Goal: Task Accomplishment & Management: Manage account settings

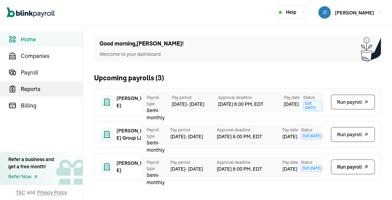
click at [39, 88] on span "Reports" at bounding box center [52, 89] width 62 height 8
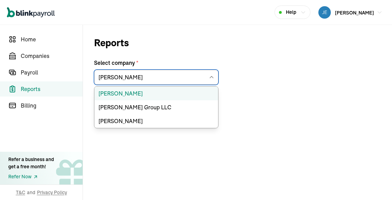
click at [143, 78] on input "[PERSON_NAME]" at bounding box center [156, 77] width 124 height 15
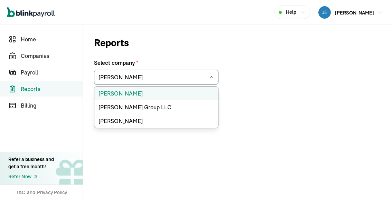
drag, startPoint x: 210, startPoint y: 76, endPoint x: 276, endPoint y: 64, distance: 67.9
click at [223, 75] on div "Select company * [PERSON_NAME] [PERSON_NAME] [PERSON_NAME] Group LLC [PERSON_NA…" at bounding box center [237, 72] width 287 height 26
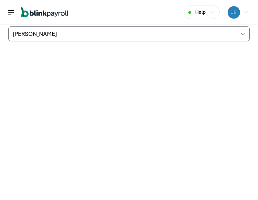
scroll to position [37, 0]
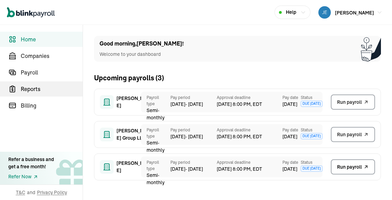
click at [40, 88] on span "Reports" at bounding box center [52, 89] width 62 height 8
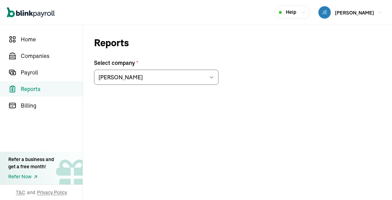
click at [210, 77] on icon at bounding box center [212, 78] width 6 height 6
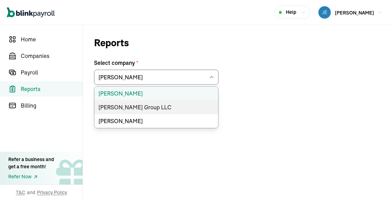
click at [153, 106] on li "[PERSON_NAME] Group LLC" at bounding box center [156, 108] width 124 height 14
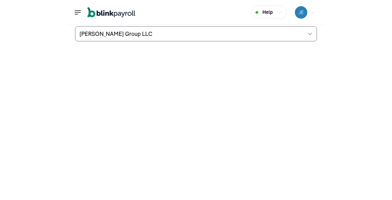
scroll to position [37, 0]
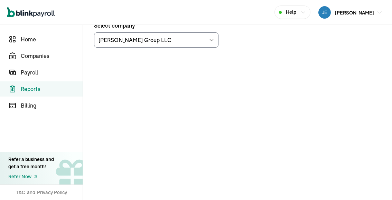
click at [48, 90] on span "Reports" at bounding box center [52, 89] width 62 height 8
click at [31, 87] on span "Reports" at bounding box center [52, 89] width 62 height 8
click at [211, 40] on icon at bounding box center [212, 40] width 6 height 6
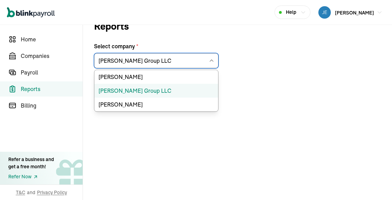
scroll to position [7, 0]
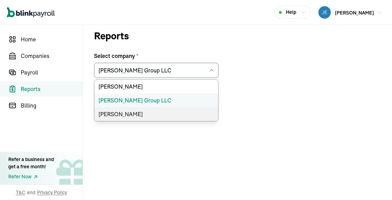
click at [127, 112] on li "[PERSON_NAME]" at bounding box center [156, 114] width 124 height 14
type input "[PERSON_NAME]"
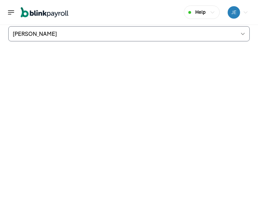
scroll to position [37, 0]
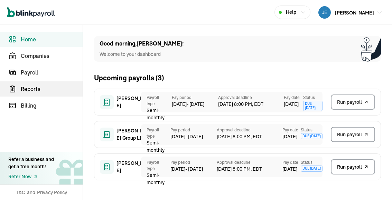
click at [39, 88] on span "Reports" at bounding box center [52, 89] width 62 height 8
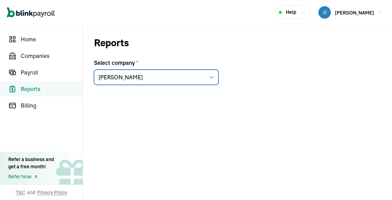
click at [143, 78] on input "[PERSON_NAME]" at bounding box center [156, 77] width 124 height 15
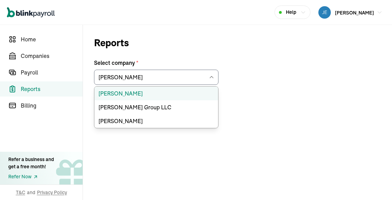
drag, startPoint x: 210, startPoint y: 76, endPoint x: 276, endPoint y: 64, distance: 67.9
click at [223, 75] on div "Select company * [PERSON_NAME] [PERSON_NAME] [PERSON_NAME] Group LLC [PERSON_NA…" at bounding box center [237, 72] width 287 height 26
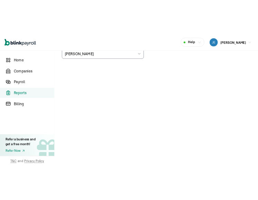
scroll to position [37, 0]
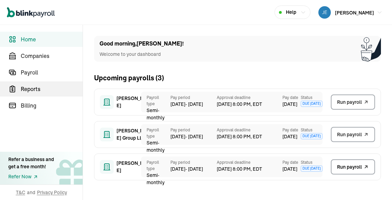
click at [40, 88] on span "Reports" at bounding box center [52, 89] width 62 height 8
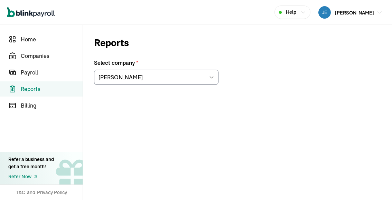
click at [210, 77] on icon at bounding box center [212, 78] width 6 height 6
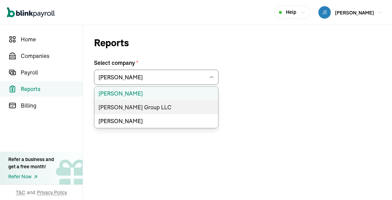
click at [153, 106] on li "[PERSON_NAME] Group LLC" at bounding box center [156, 108] width 124 height 14
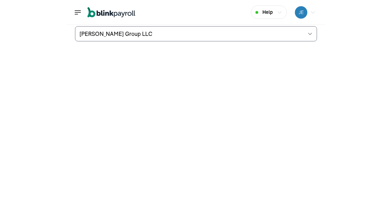
scroll to position [37, 0]
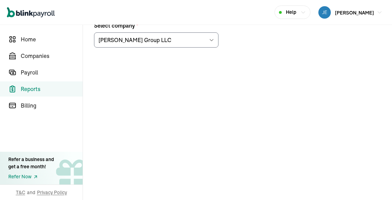
click at [48, 90] on span "Reports" at bounding box center [52, 89] width 62 height 8
click at [31, 87] on span "Reports" at bounding box center [52, 89] width 62 height 8
click at [211, 40] on icon at bounding box center [212, 40] width 6 height 6
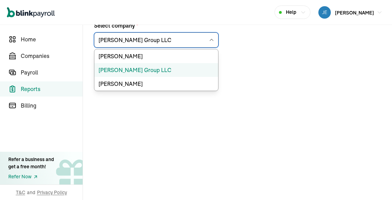
scroll to position [7, 0]
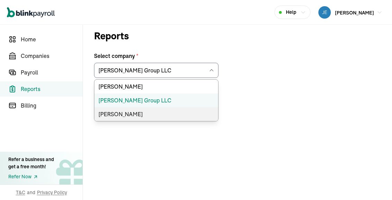
click at [127, 112] on li "[PERSON_NAME]" at bounding box center [156, 114] width 124 height 14
type input "[PERSON_NAME]"
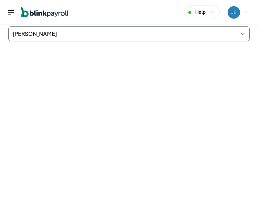
scroll to position [37, 0]
